Goal: Find specific page/section: Find specific page/section

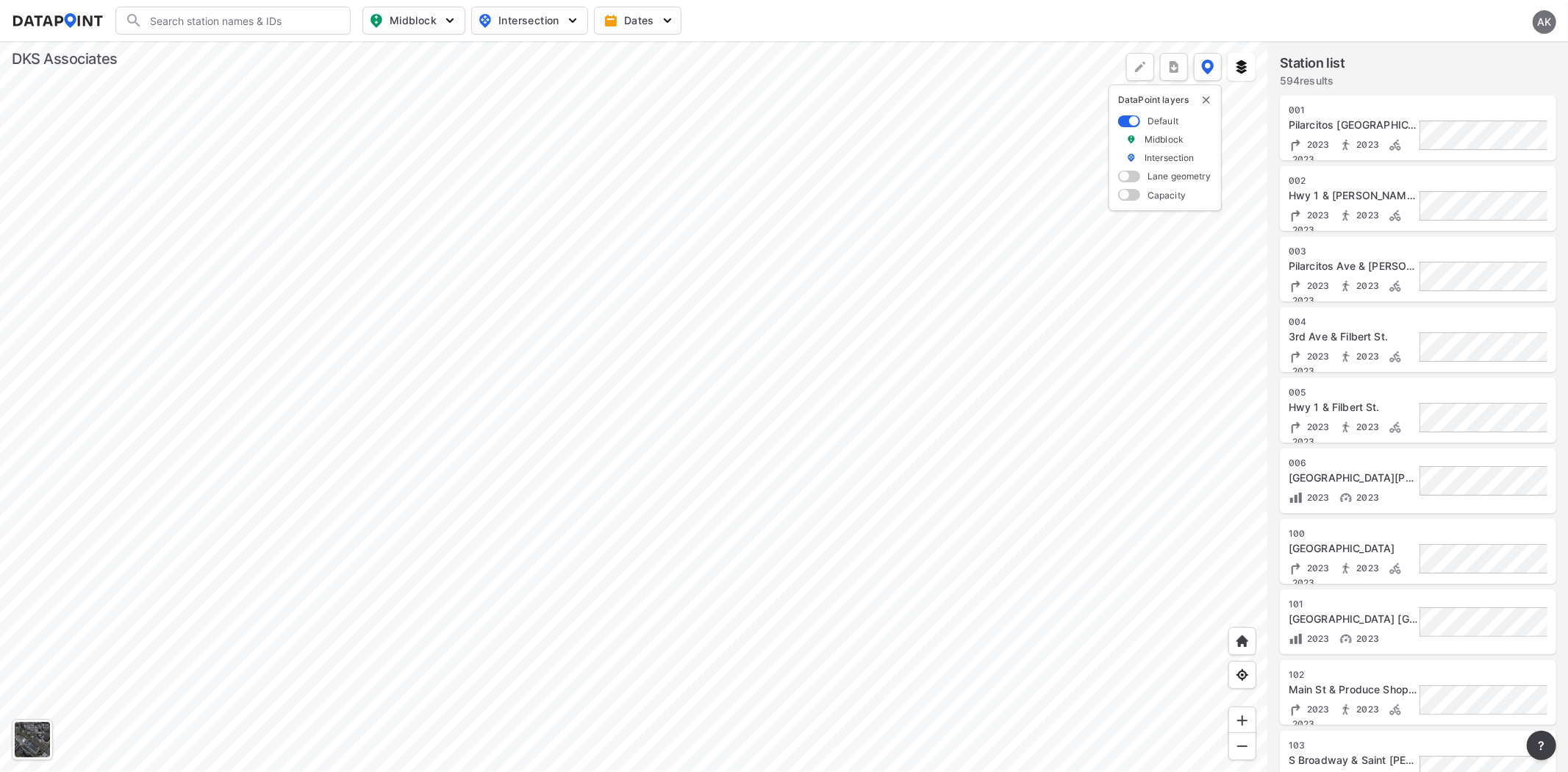
click at [1546, 19] on div "AK" at bounding box center [1545, 22] width 23 height 23
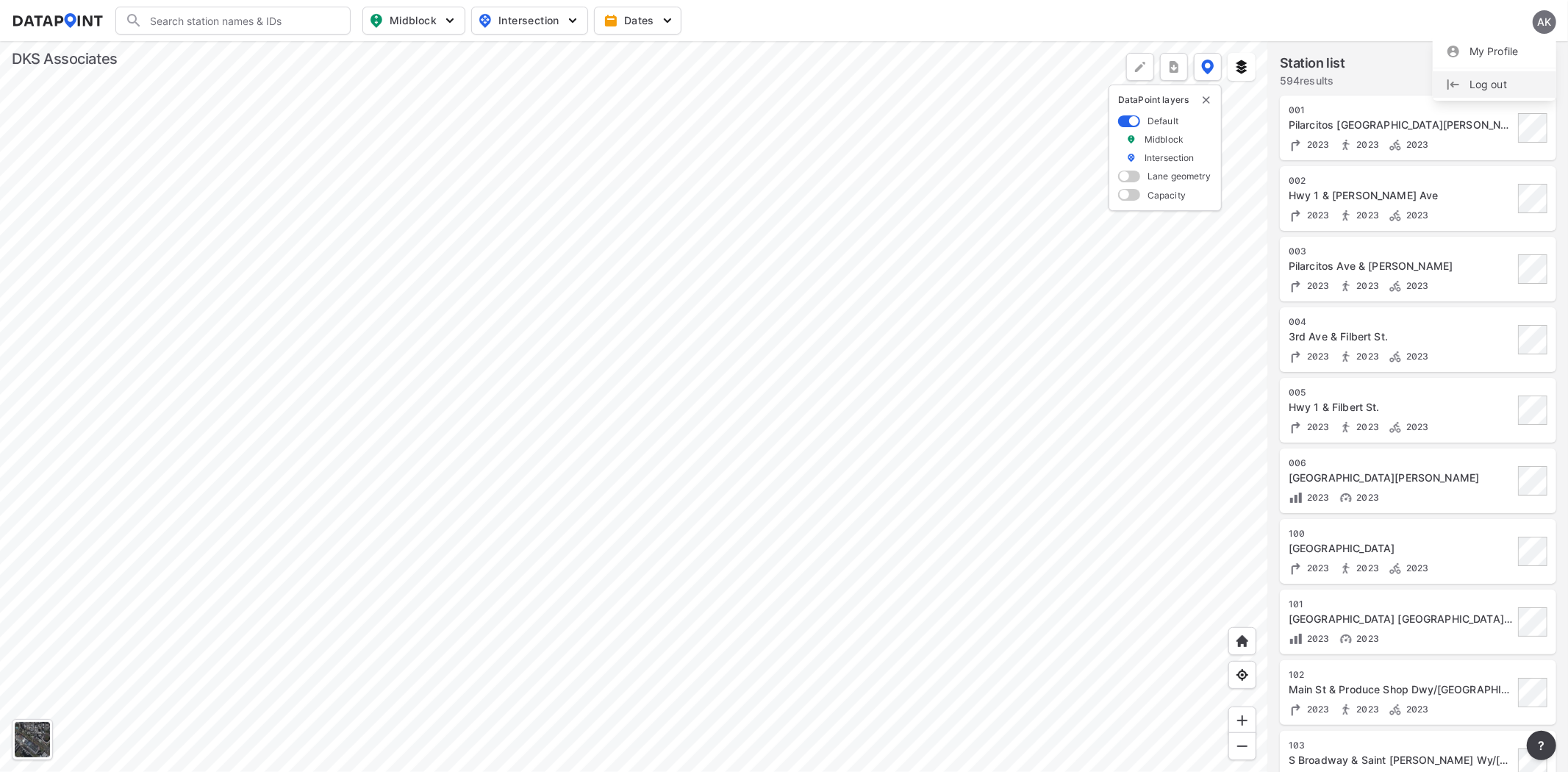
click at [1489, 90] on p "Log out" at bounding box center [1495, 84] width 123 height 26
drag, startPoint x: 275, startPoint y: 10, endPoint x: 261, endPoint y: 12, distance: 14.1
click at [261, 12] on header "Midblock Intersection Dates Sign in Sign up" at bounding box center [784, 20] width 1568 height 41
click at [248, 17] on div at bounding box center [233, 21] width 235 height 28
click at [250, 23] on div at bounding box center [233, 21] width 235 height 28
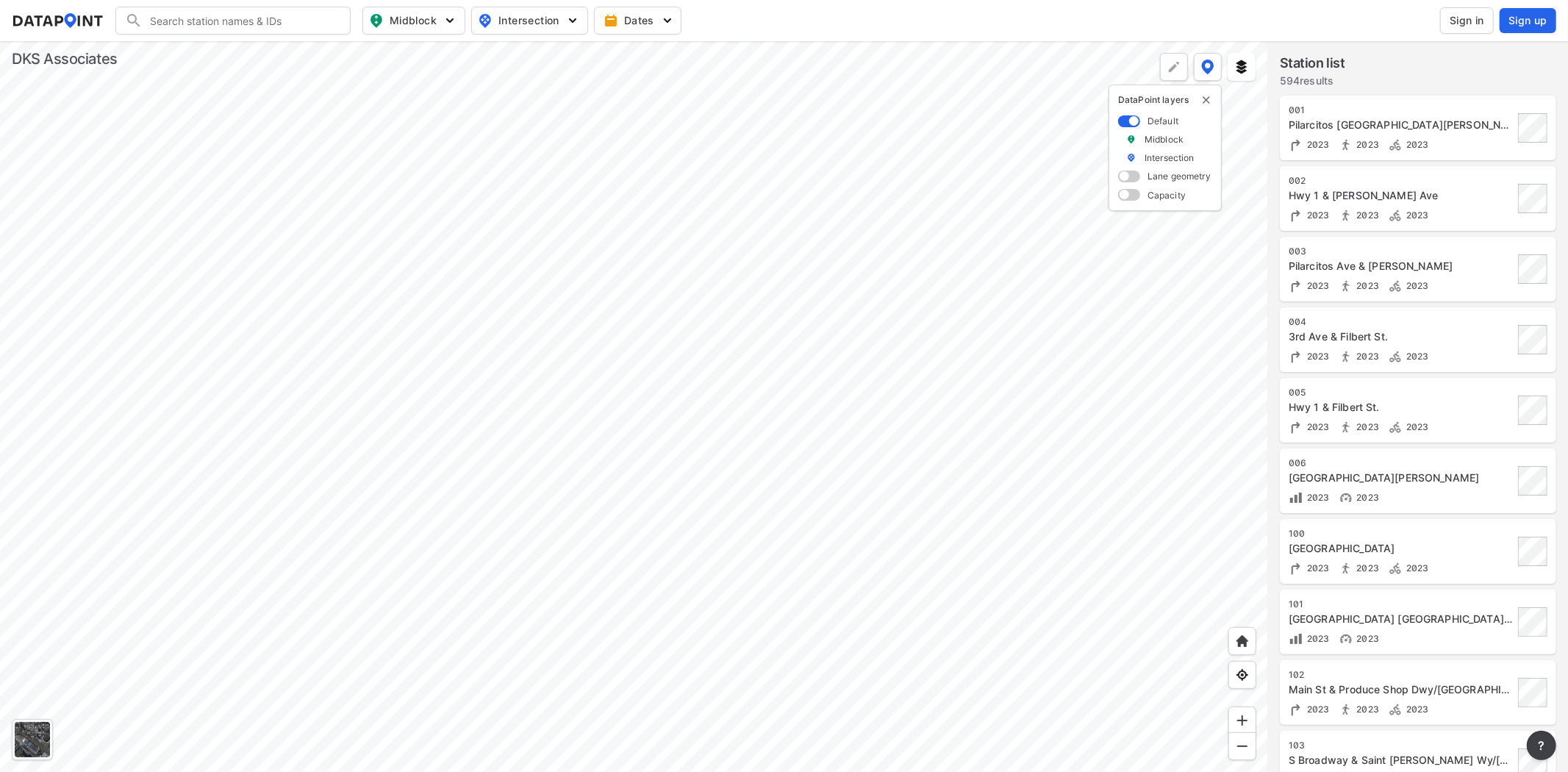
click at [250, 23] on input "Search" at bounding box center [241, 20] width 199 height 23
click at [216, 49] on li "( [STREET_ADDRESS][PERSON_NAME]" at bounding box center [234, 50] width 235 height 26
type input "([STREET_ADDRESS][PERSON_NAME]"
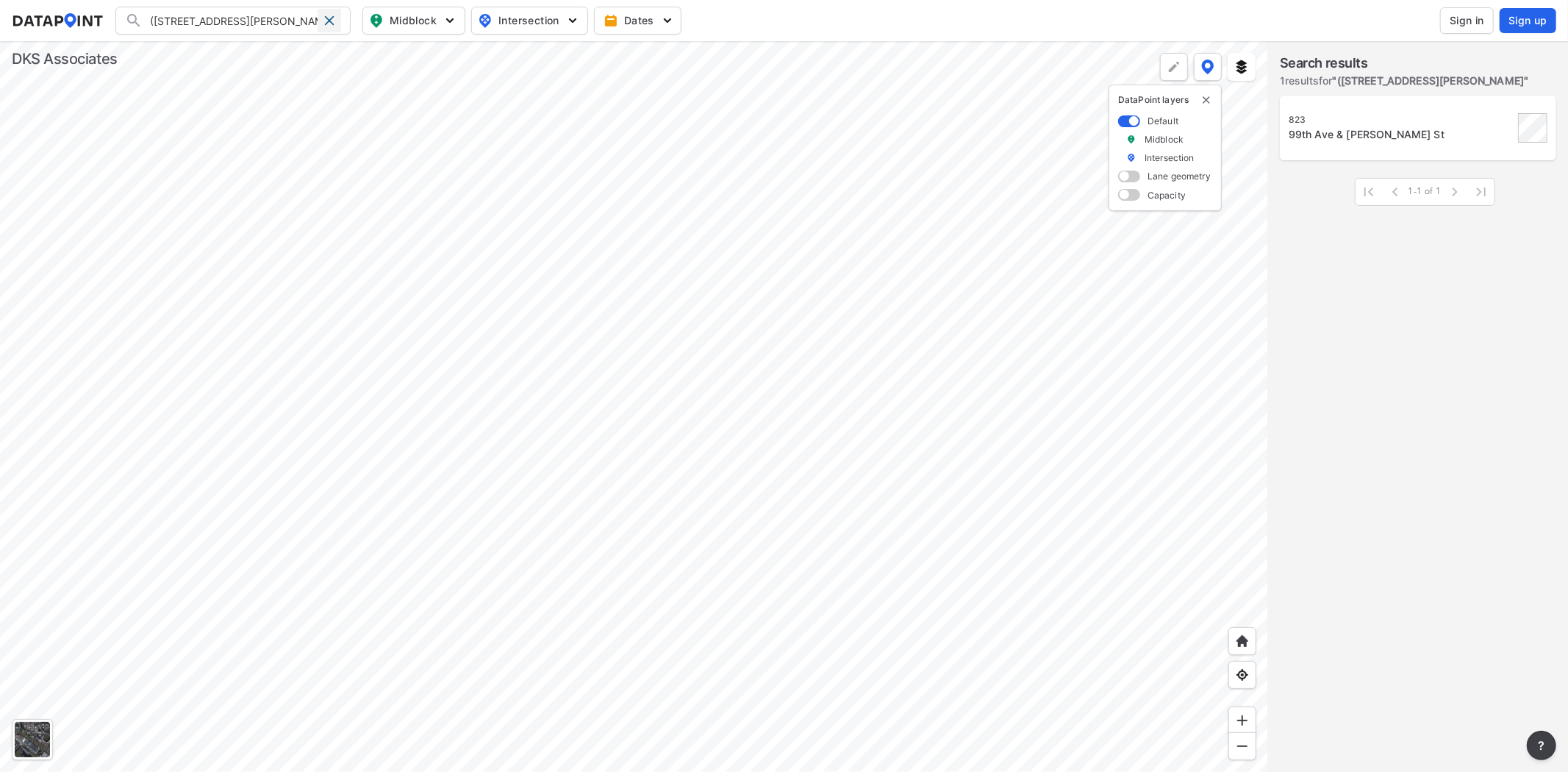
click at [328, 17] on span at bounding box center [329, 21] width 12 height 12
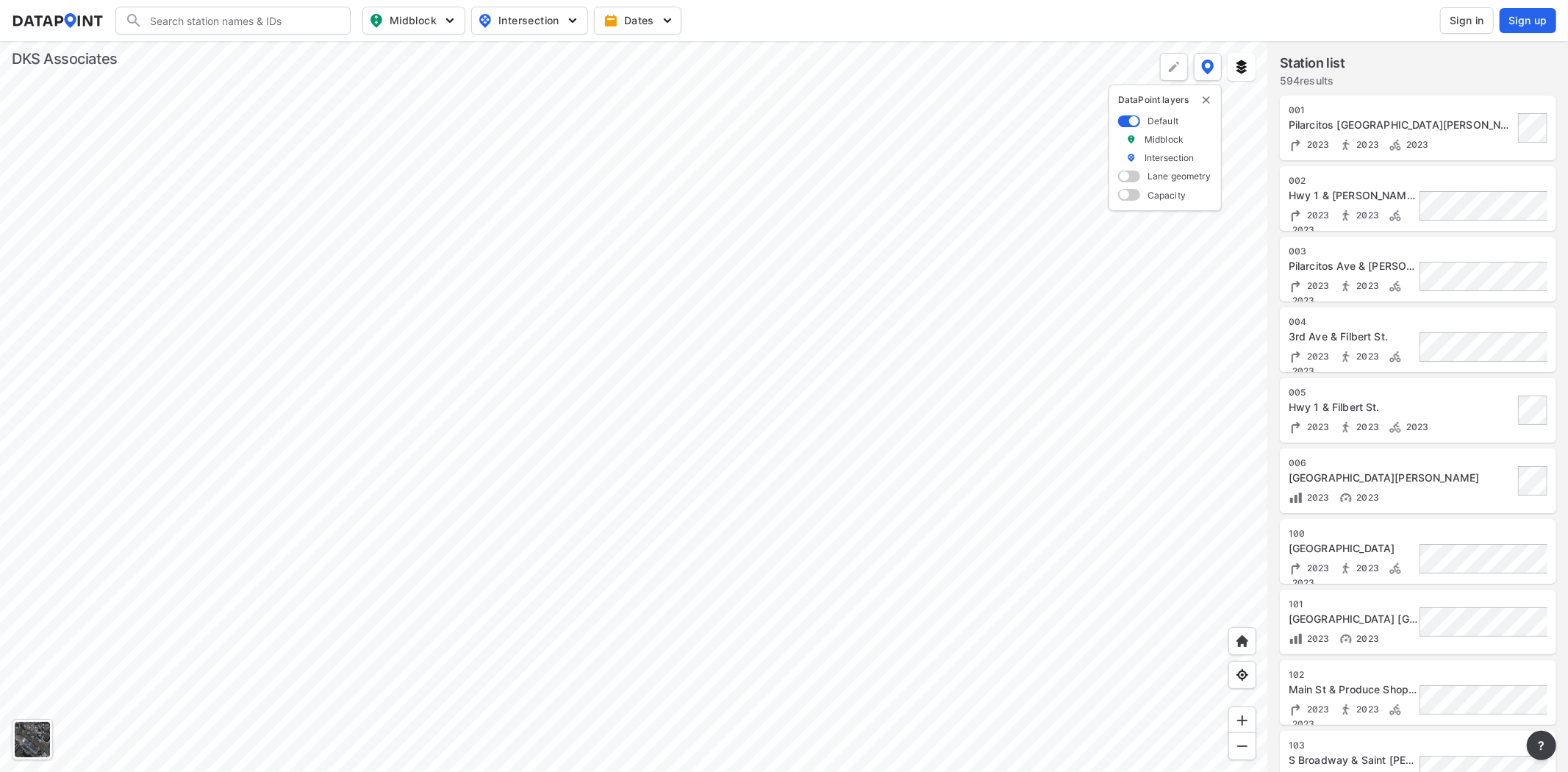
click at [218, 21] on input "Search" at bounding box center [241, 20] width 199 height 23
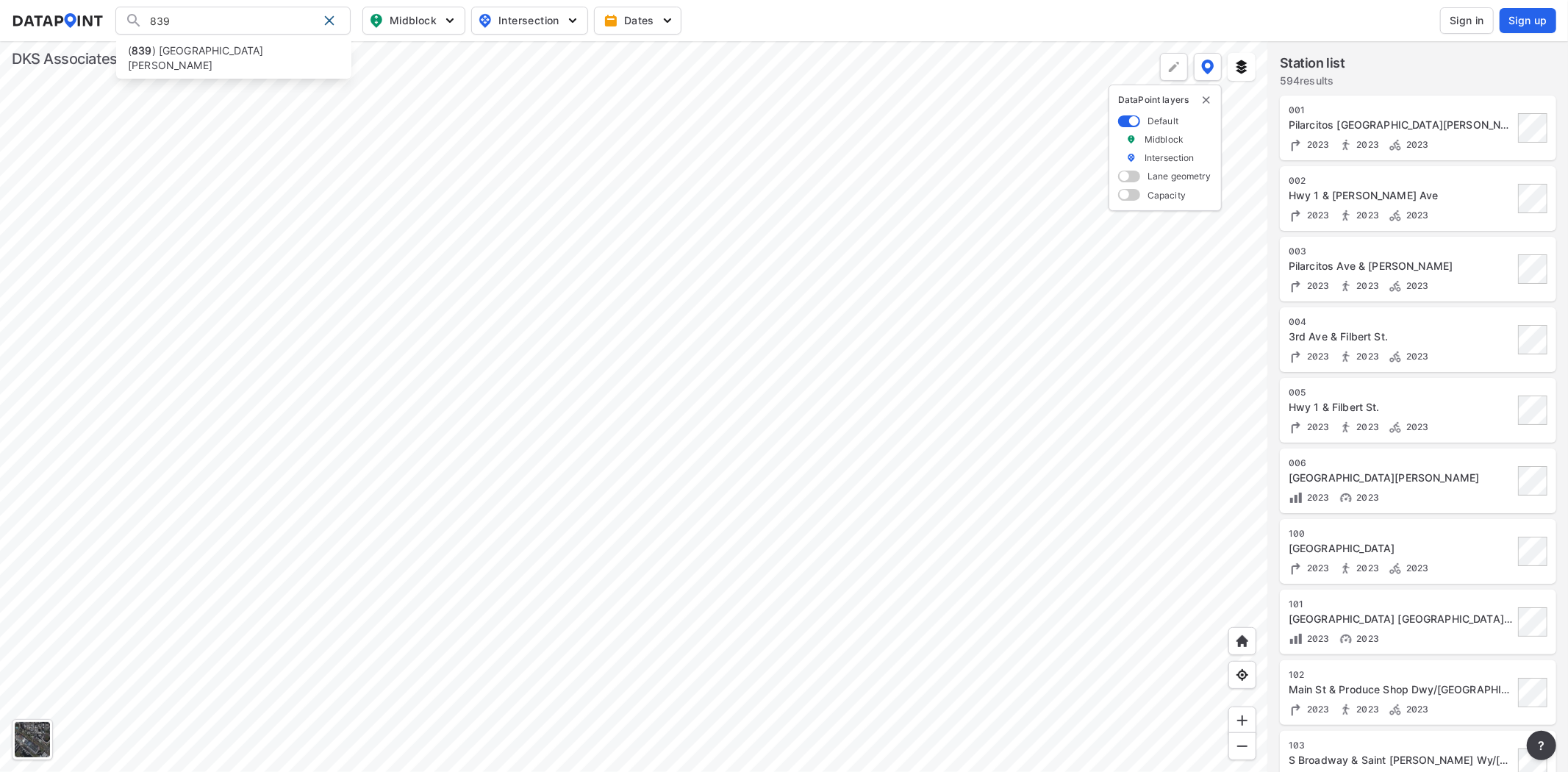
type input "839"
type input "([STREET_ADDRESS][GEOGRAPHIC_DATA][PERSON_NAME]"
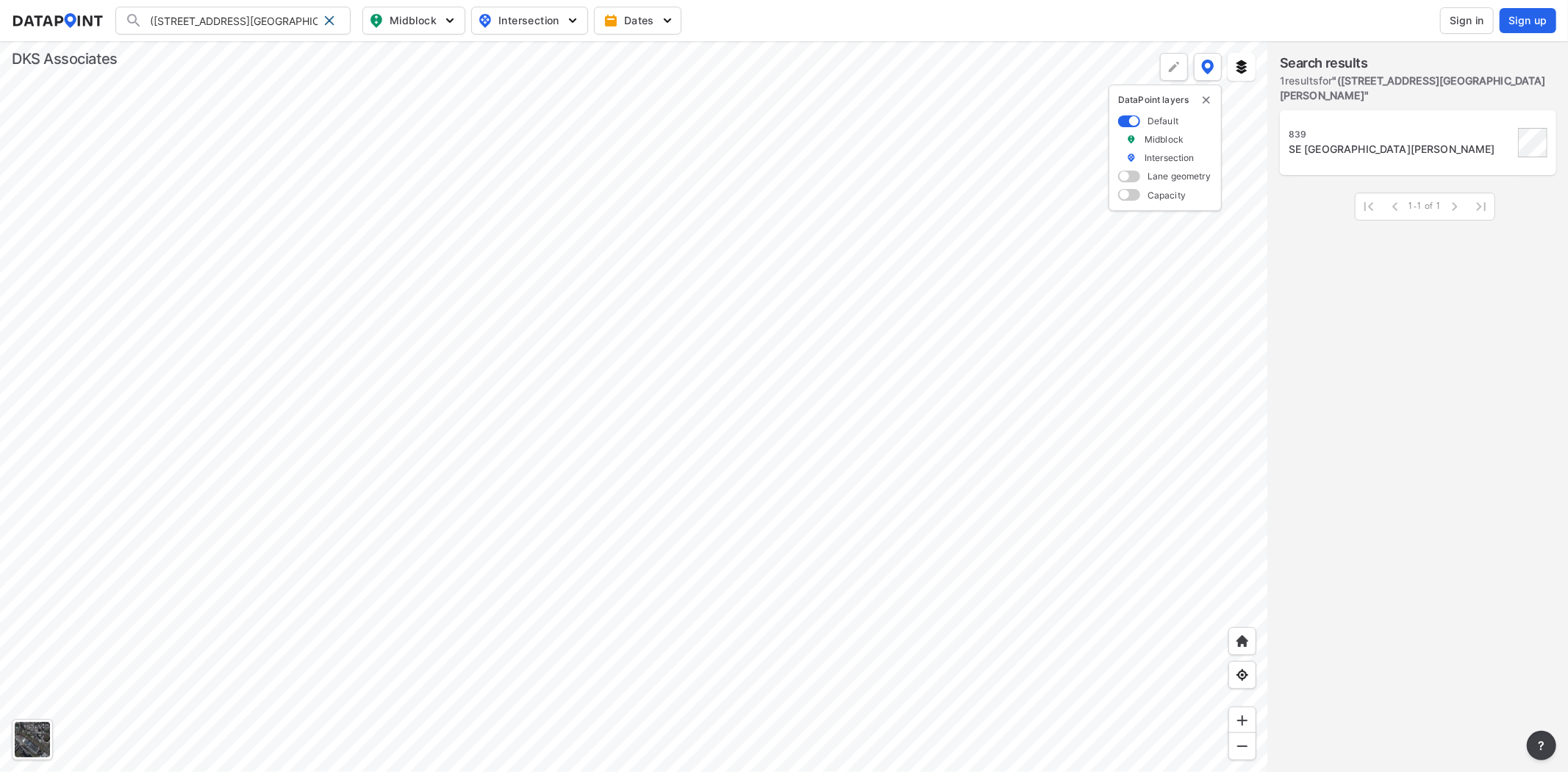
click at [1329, 129] on div "839" at bounding box center [1401, 135] width 225 height 12
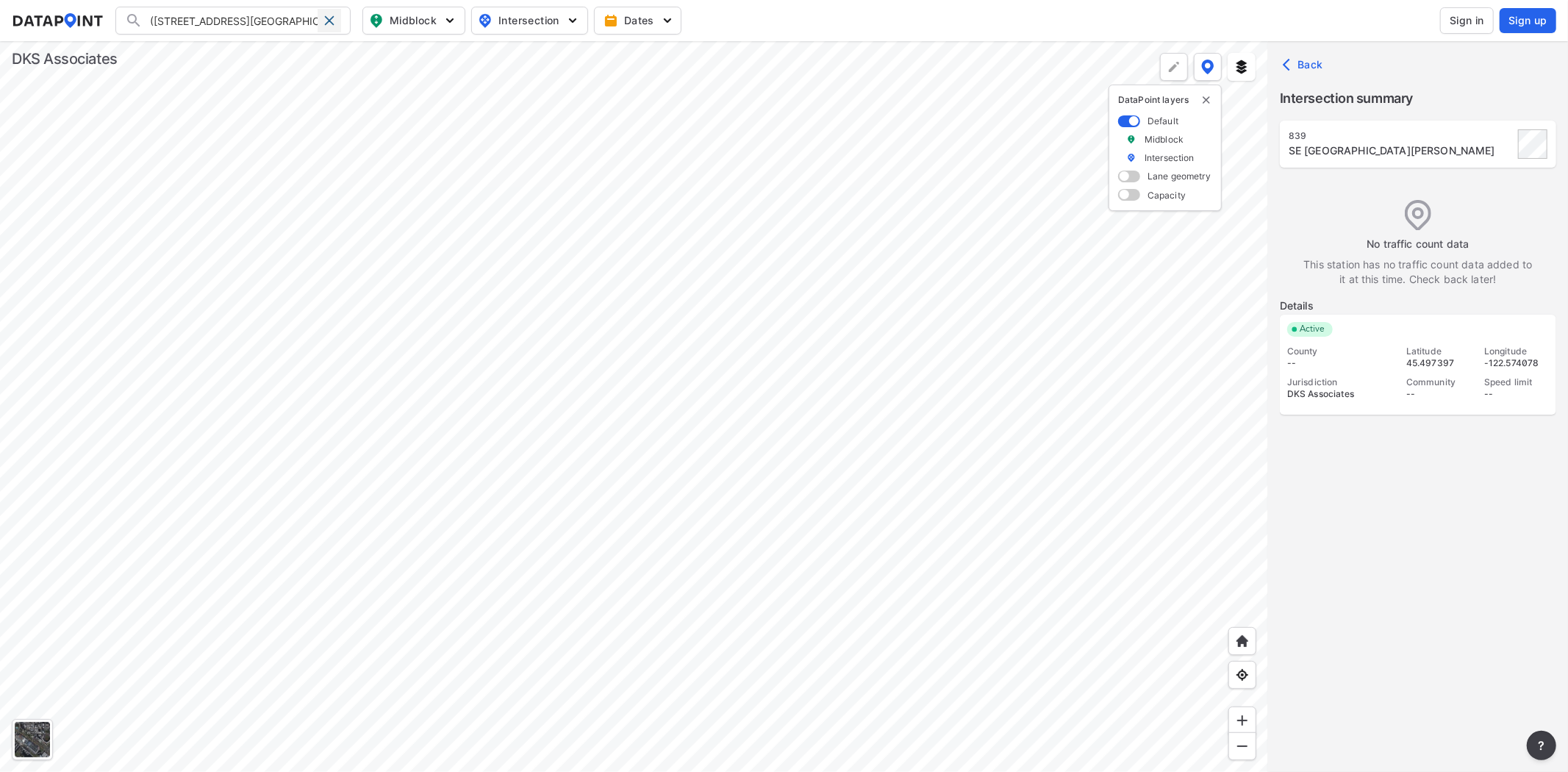
click at [329, 17] on span at bounding box center [329, 21] width 12 height 12
